Goal: Entertainment & Leisure: Consume media (video, audio)

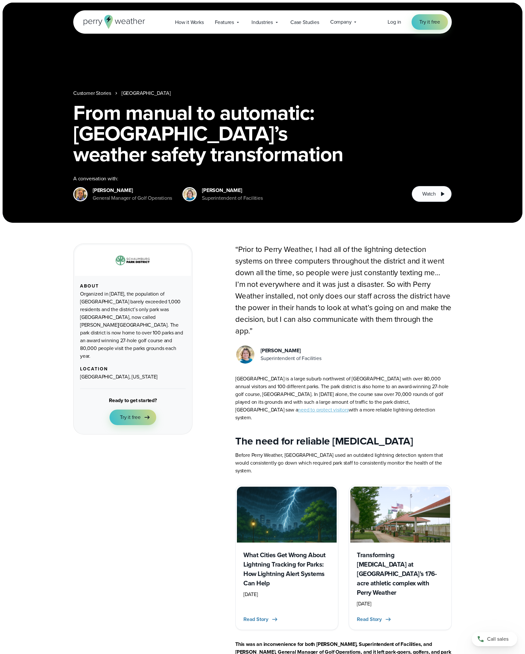
click at [432, 202] on button "Watch" at bounding box center [431, 194] width 40 height 16
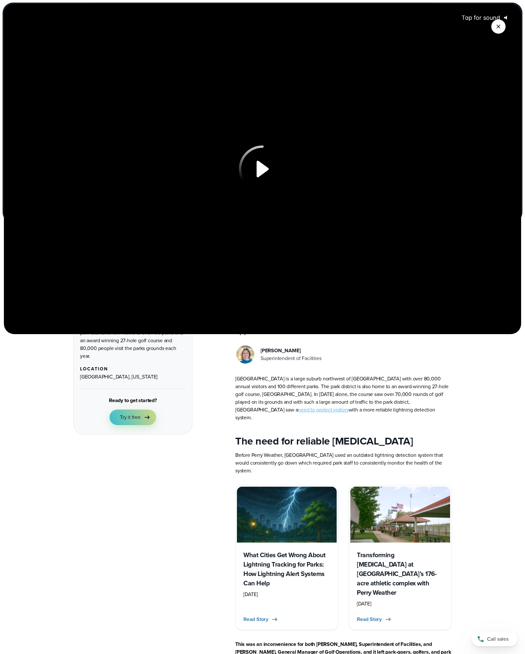
click at [431, 294] on div at bounding box center [262, 169] width 517 height 330
click at [447, 294] on div at bounding box center [262, 169] width 517 height 330
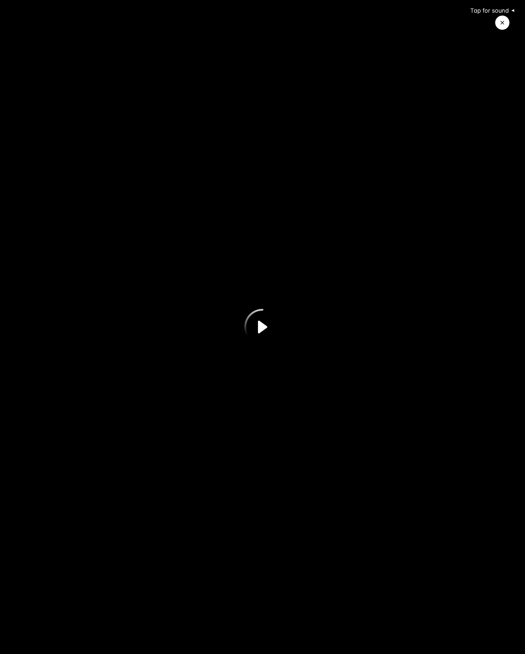
click at [277, 333] on icon "Play Video" at bounding box center [262, 327] width 36 height 36
click at [499, 11] on span "Tap for sound" at bounding box center [486, 10] width 44 height 7
click at [504, 10] on span "Tap for sound" at bounding box center [486, 10] width 44 height 7
click at [290, 333] on div at bounding box center [262, 327] width 525 height 654
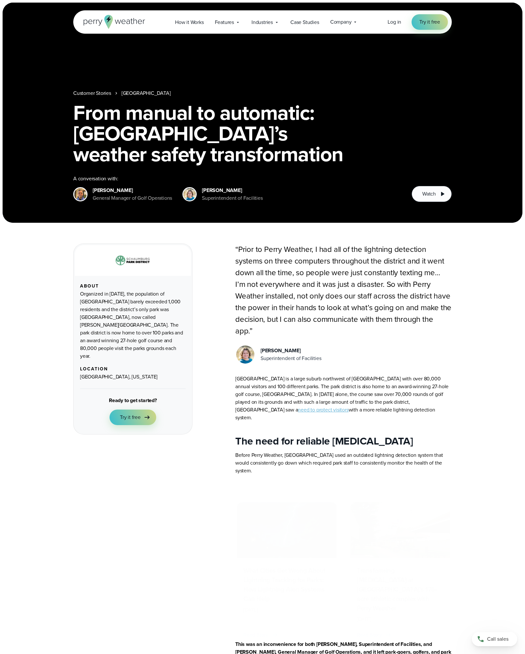
click at [431, 198] on span "Watch" at bounding box center [429, 194] width 14 height 8
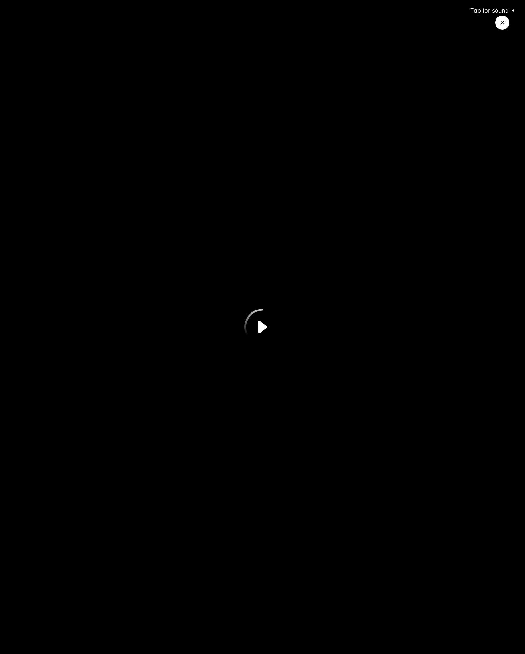
click at [501, 15] on button "Tap for sound @keyframes VOLUME_SMALL_WAVE_FLASH { 0% { opacity: 0; } 33% { opa…" at bounding box center [492, 10] width 57 height 13
click at [496, 30] on button "Close Video" at bounding box center [502, 23] width 14 height 14
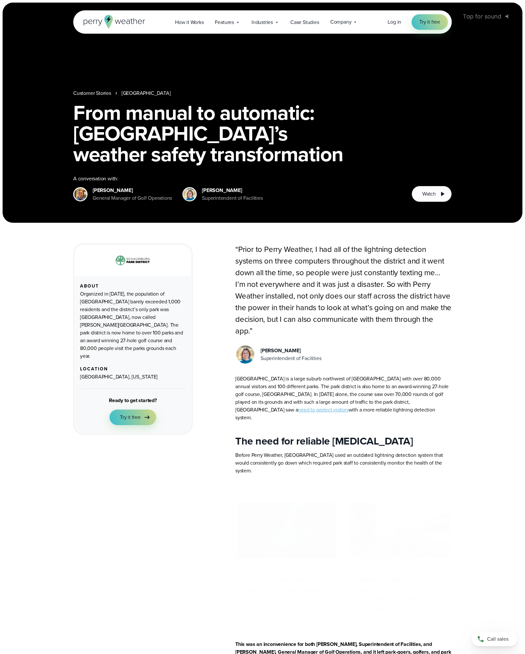
click at [422, 198] on span "Watch" at bounding box center [429, 194] width 14 height 8
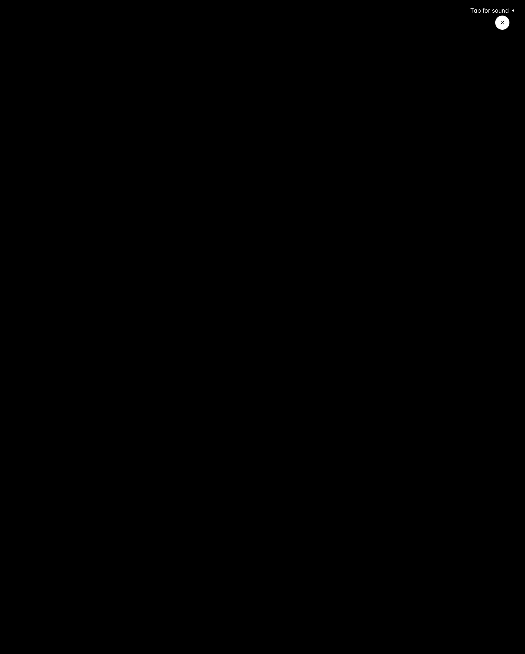
click at [511, 12] on icon "@keyframes VOLUME_SMALL_WAVE_FLASH { 0% { opacity: 0; } 33% { opacity: 1; } 66%…" at bounding box center [514, 10] width 11 height 11
click at [397, 405] on div at bounding box center [262, 327] width 525 height 654
click at [273, 326] on icon "Play Video" at bounding box center [262, 327] width 36 height 36
click at [516, 314] on div at bounding box center [262, 327] width 525 height 654
click at [460, 404] on div at bounding box center [262, 327] width 525 height 654
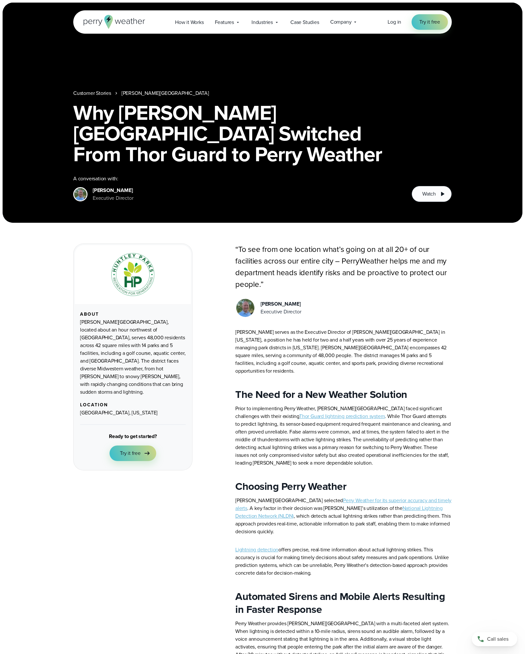
click at [431, 198] on span "Watch" at bounding box center [429, 194] width 14 height 8
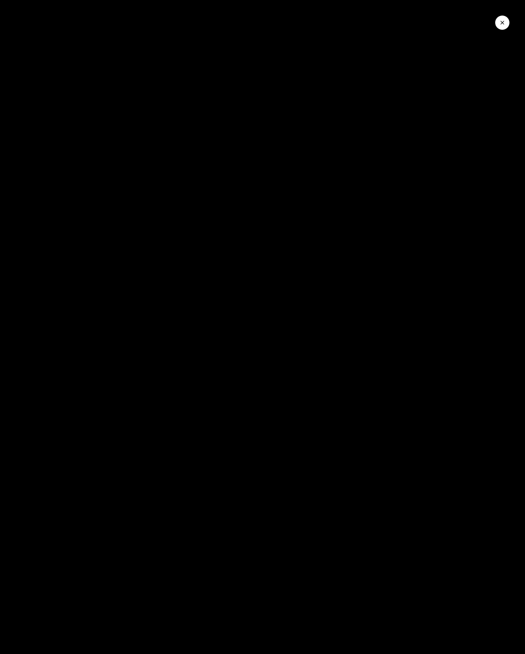
click at [458, 341] on div at bounding box center [262, 327] width 525 height 654
click at [317, 346] on div at bounding box center [262, 327] width 525 height 654
